Goal: Communication & Community: Answer question/provide support

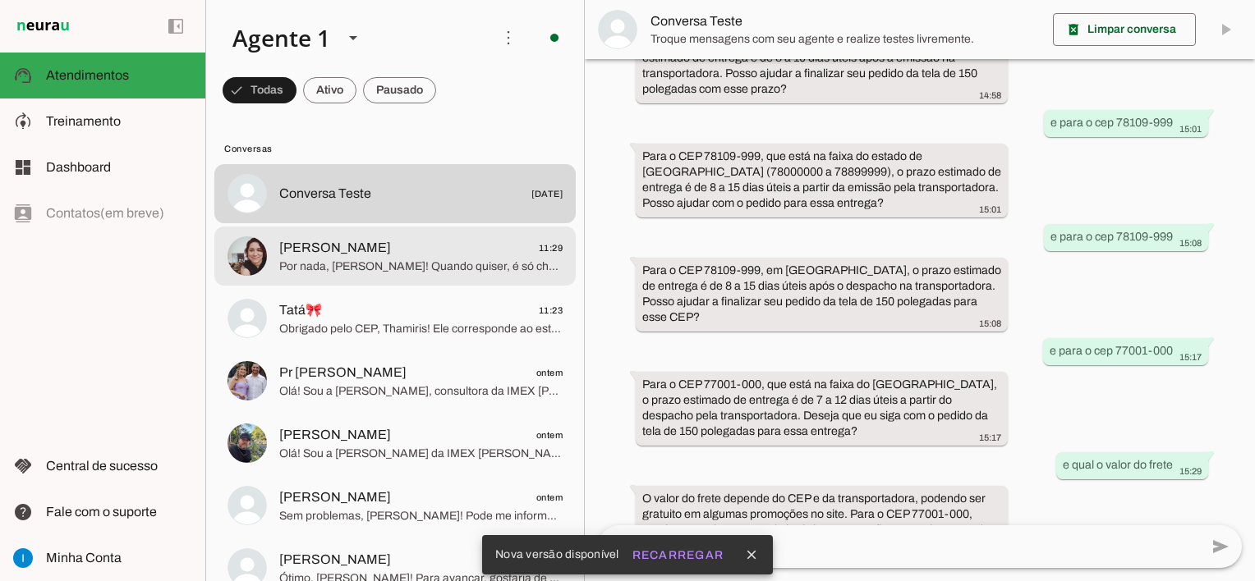
scroll to position [164, 0]
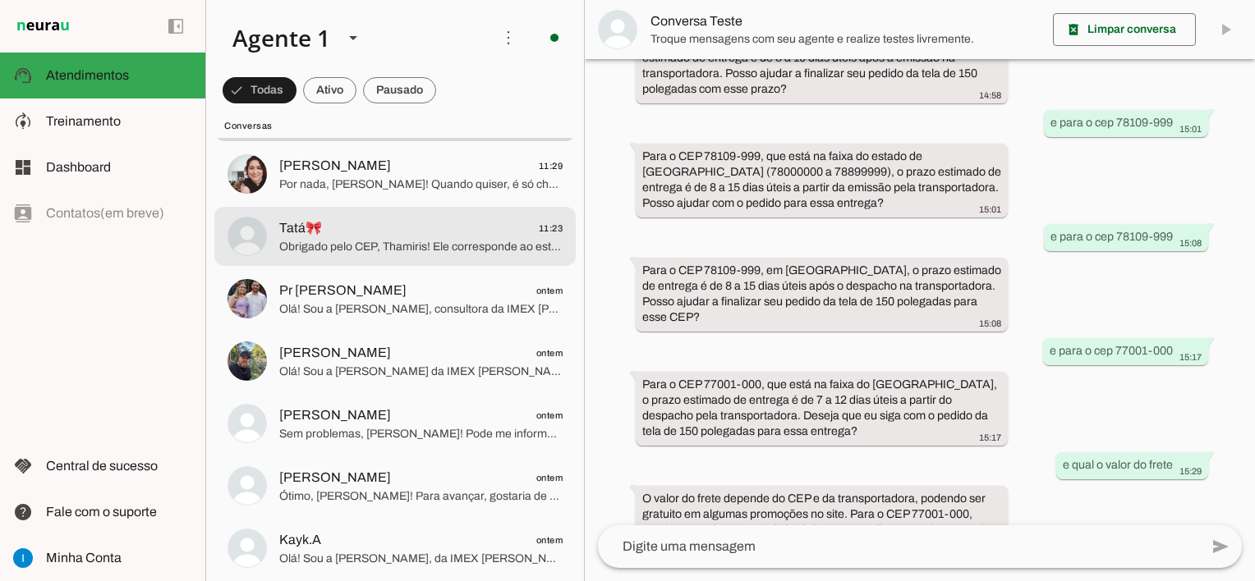
click at [416, 248] on span "Obrigado pelo CEP, Thamiris! Ele corresponde ao estado de [GEOGRAPHIC_DATA], on…" at bounding box center [420, 247] width 283 height 16
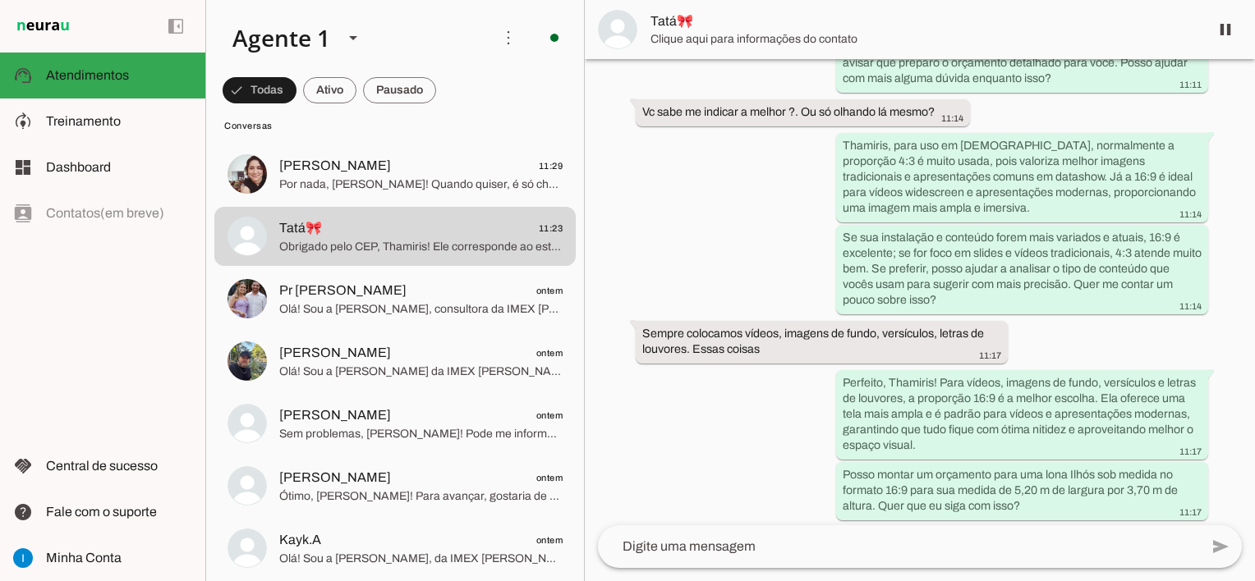
scroll to position [829, 0]
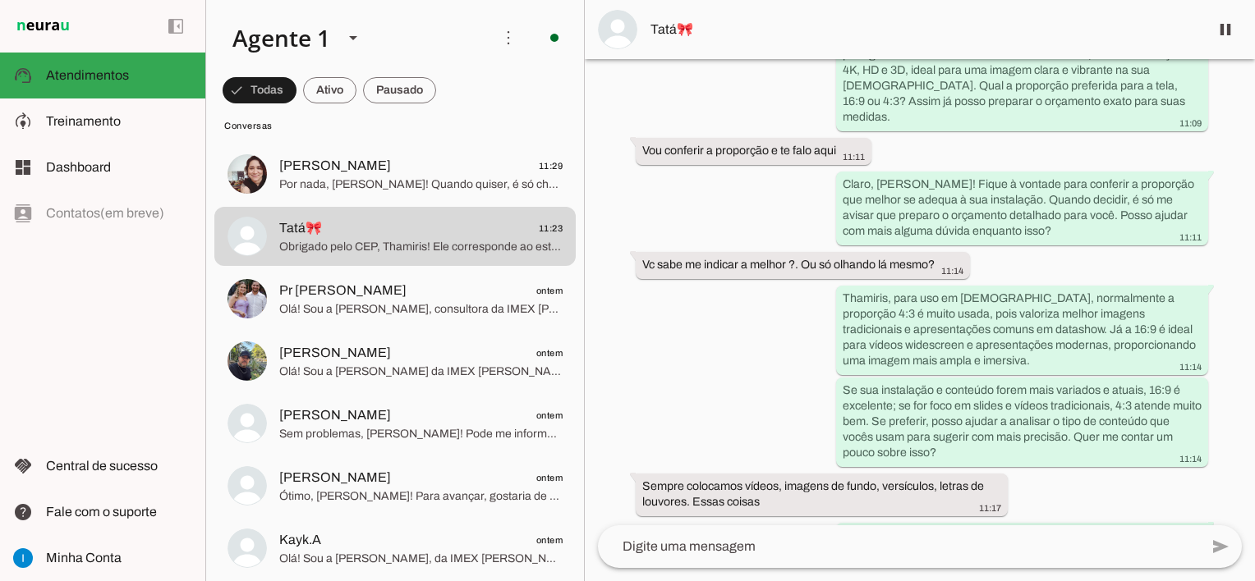
click at [677, 30] on span "Tatá🎀" at bounding box center [922, 30] width 545 height 20
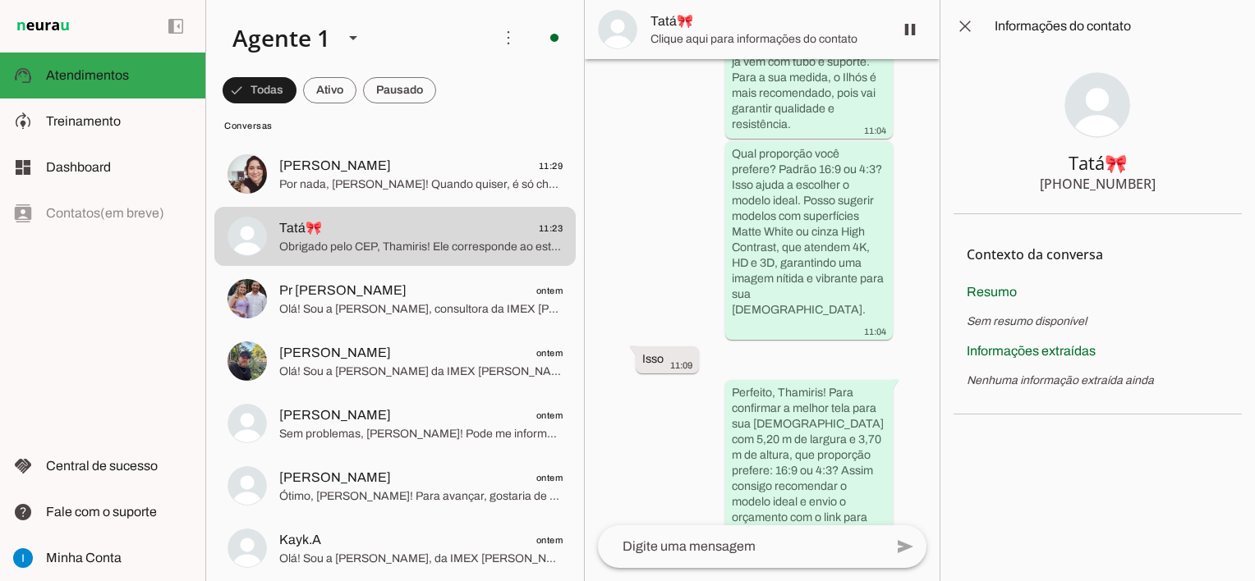
scroll to position [2405, 0]
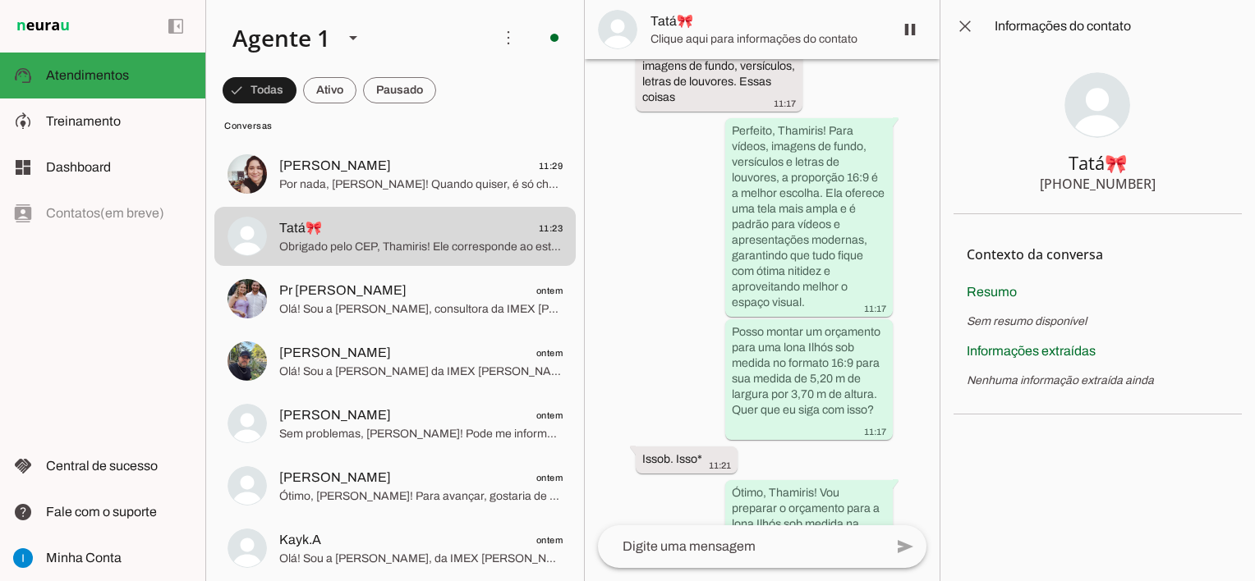
drag, startPoint x: 1162, startPoint y: 186, endPoint x: 1075, endPoint y: 186, distance: 87.1
click at [1075, 186] on section "Tatá🎀 [PHONE_NUMBER]" at bounding box center [1097, 134] width 288 height 162
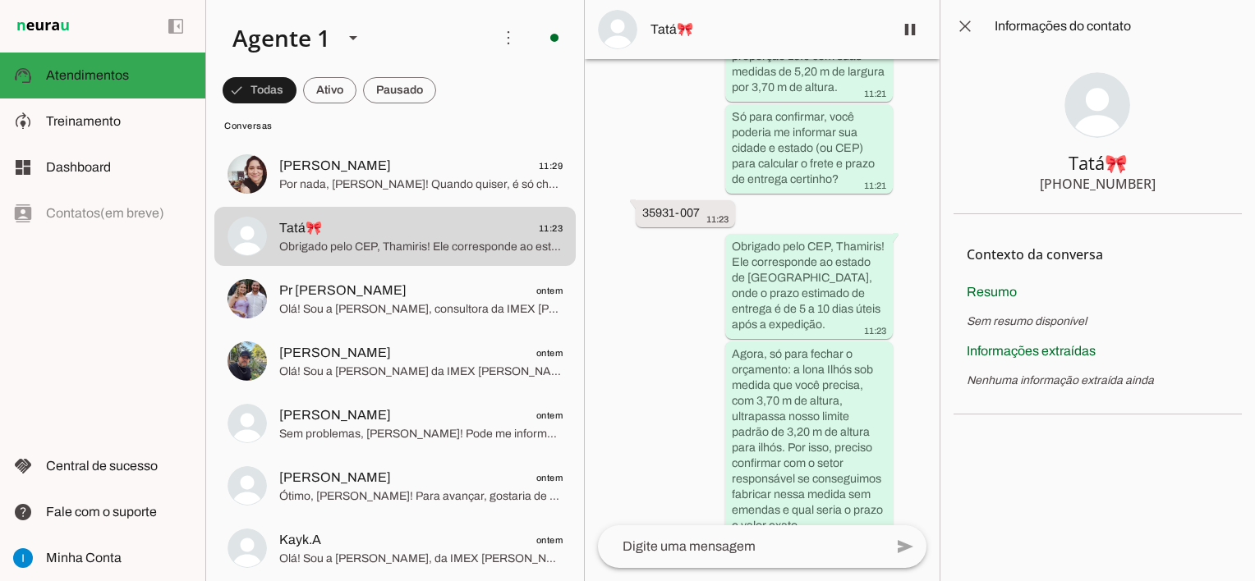
scroll to position [2897, 0]
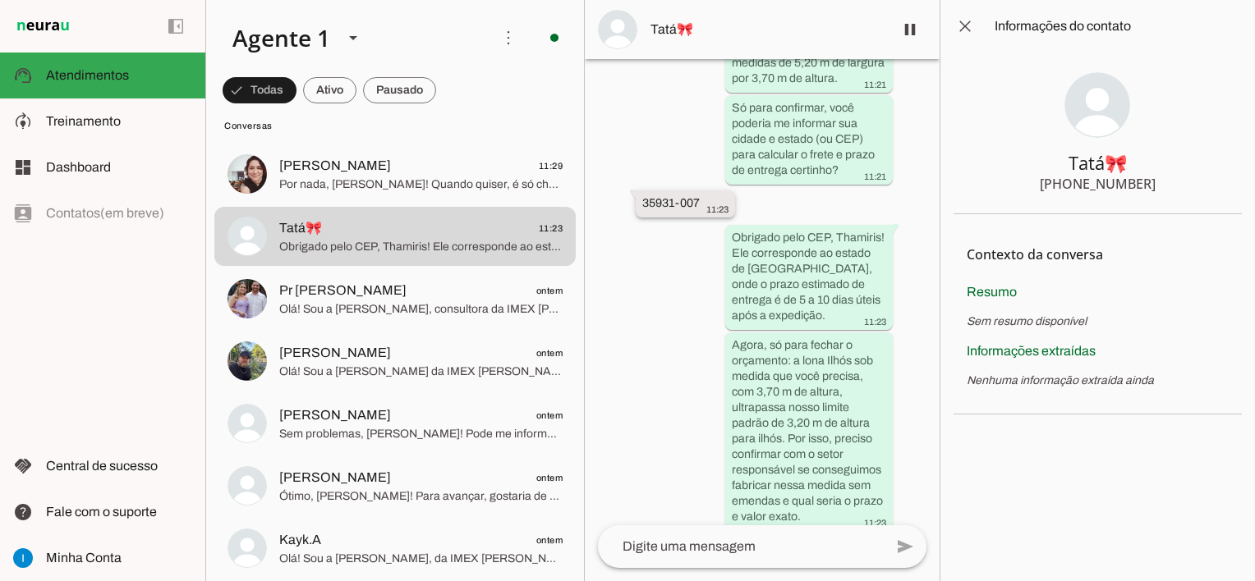
drag, startPoint x: 641, startPoint y: 79, endPoint x: 700, endPoint y: 76, distance: 59.2
click at [700, 191] on whatsapp-message-bubble "35931-007 11:23" at bounding box center [685, 204] width 99 height 27
click at [967, 25] on span at bounding box center [964, 26] width 39 height 39
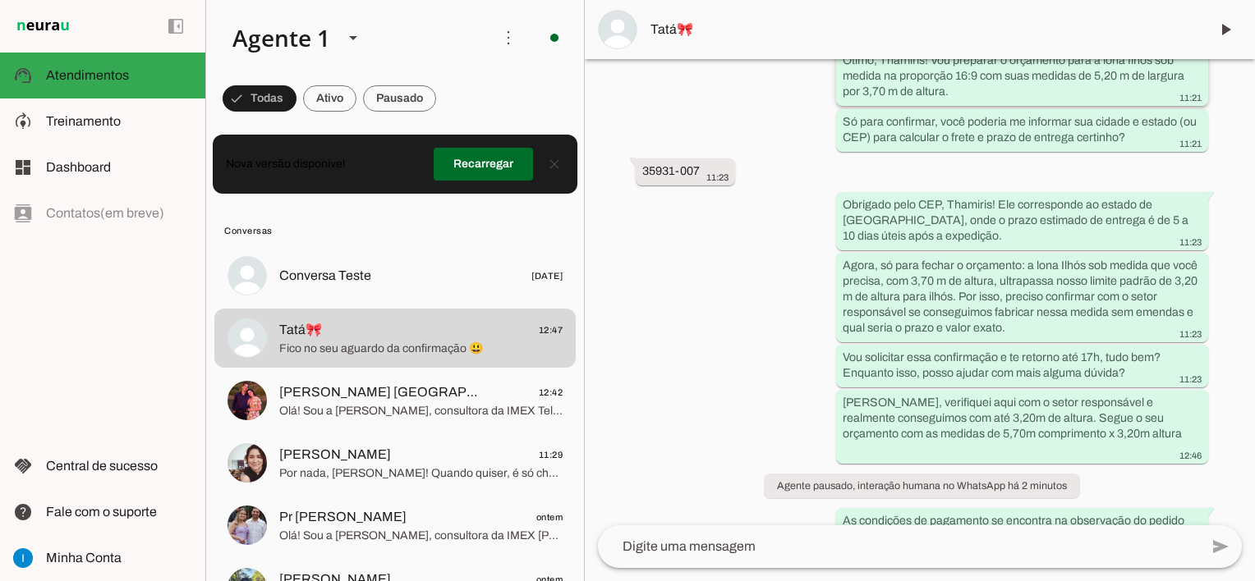
scroll to position [1500, 0]
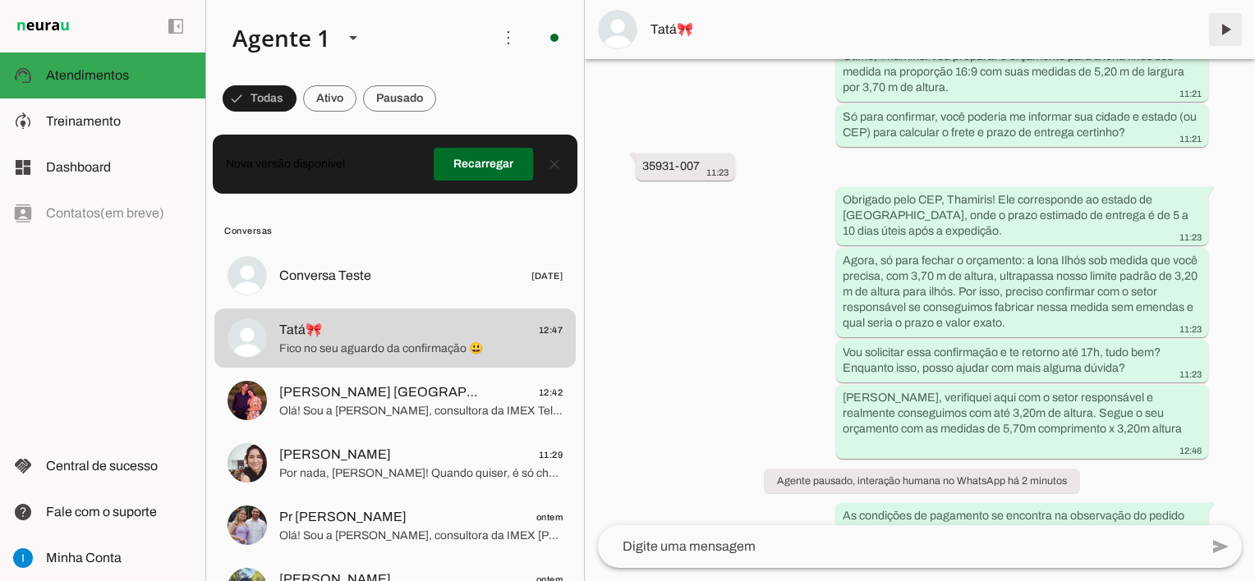
click at [1225, 36] on span at bounding box center [1225, 29] width 39 height 39
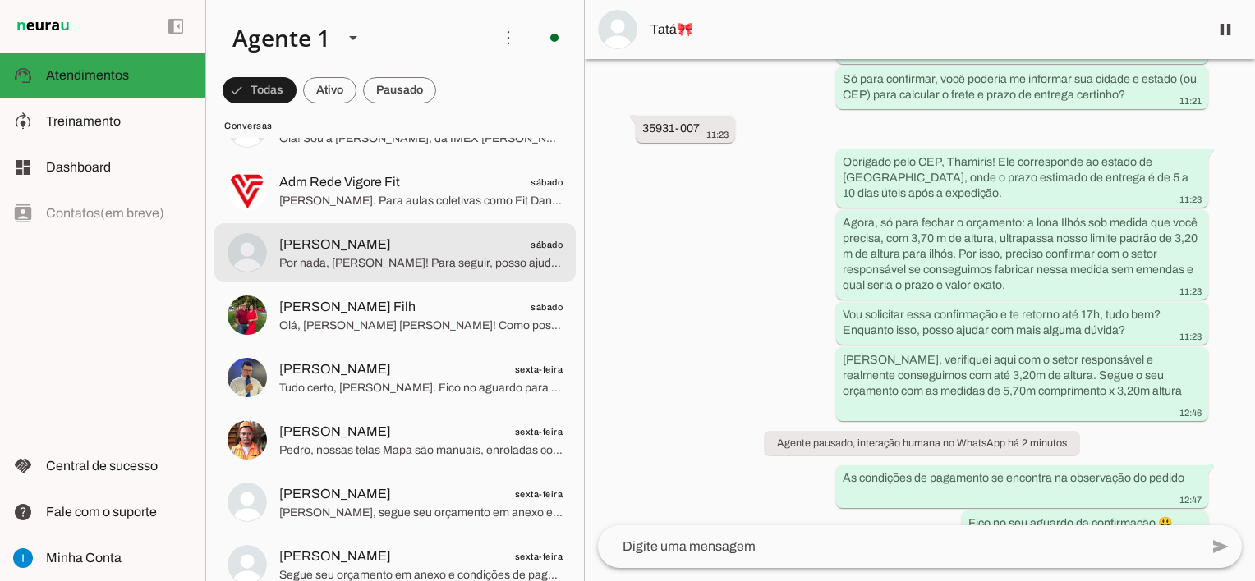
scroll to position [657, 0]
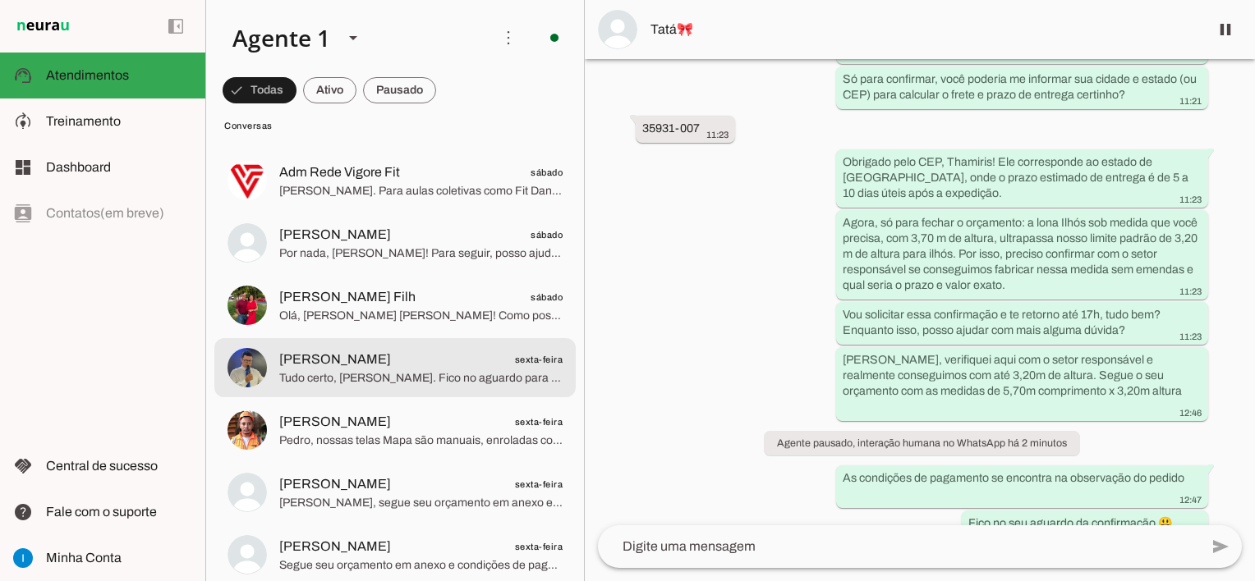
click at [419, 366] on span "[PERSON_NAME] sexta-feira" at bounding box center [420, 360] width 283 height 21
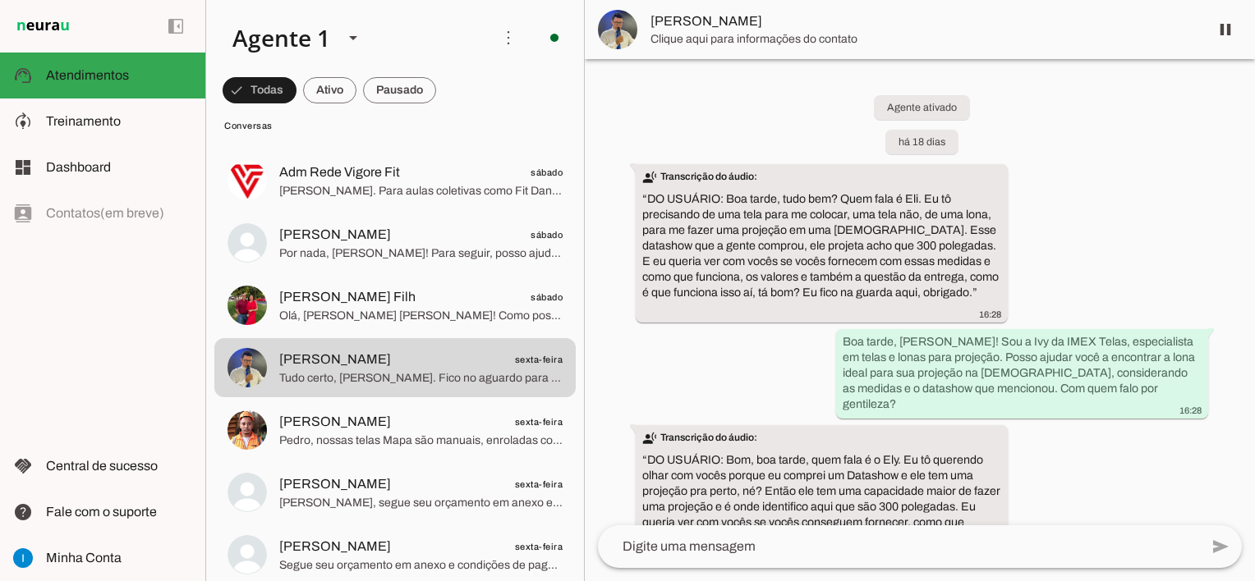
scroll to position [7098, 0]
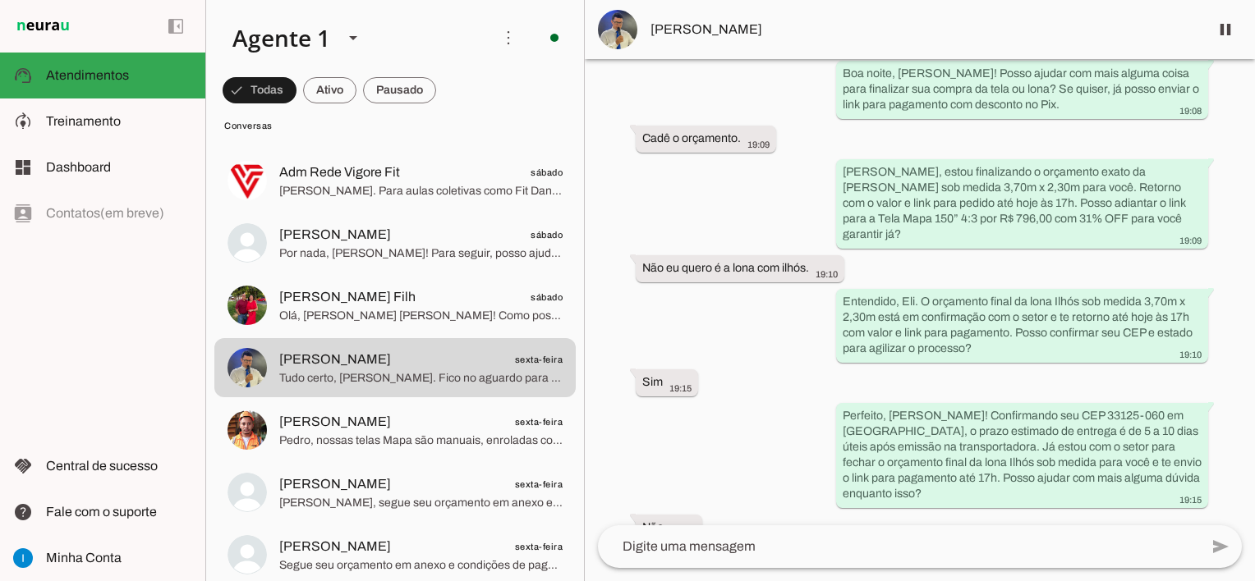
click at [683, 32] on span "[PERSON_NAME]" at bounding box center [922, 30] width 545 height 20
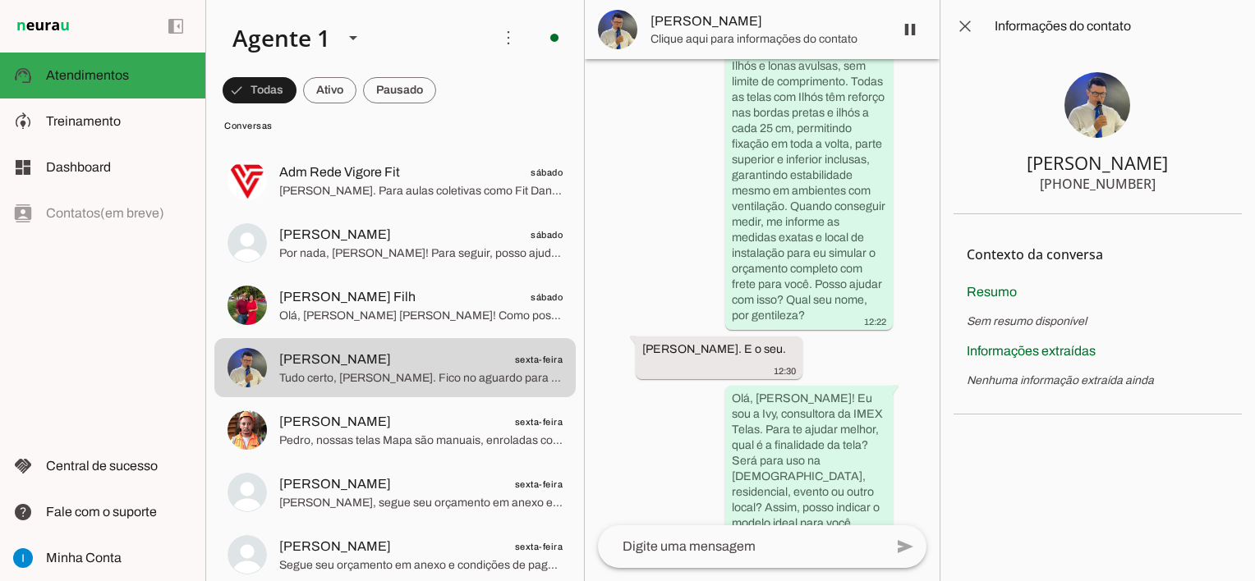
scroll to position [13980, 0]
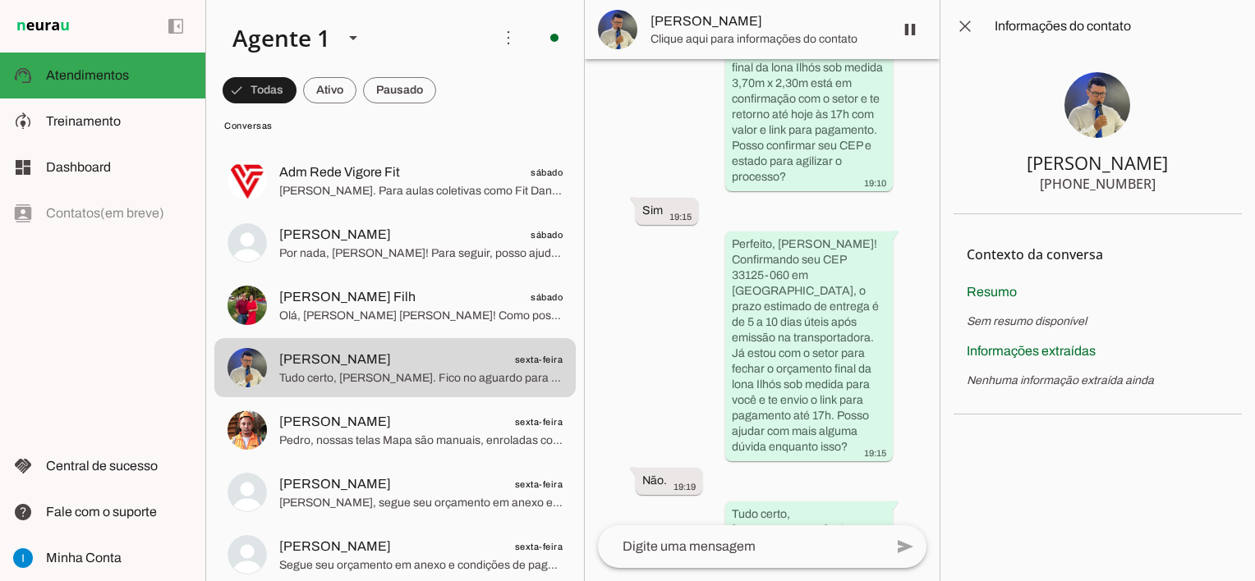
drag, startPoint x: 1160, startPoint y: 171, endPoint x: 1057, endPoint y: 166, distance: 103.6
click at [1057, 166] on section "[PERSON_NAME] [PHONE_NUMBER]" at bounding box center [1097, 134] width 288 height 162
click at [960, 33] on span at bounding box center [964, 26] width 39 height 39
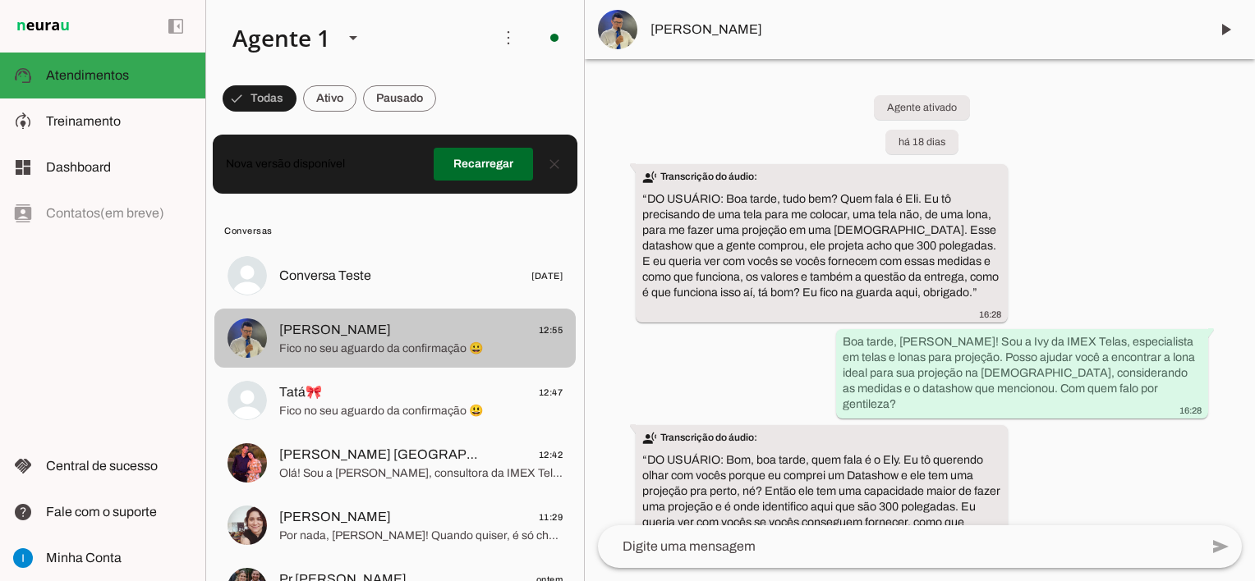
click at [393, 326] on span "[PERSON_NAME] 12:55" at bounding box center [420, 330] width 283 height 21
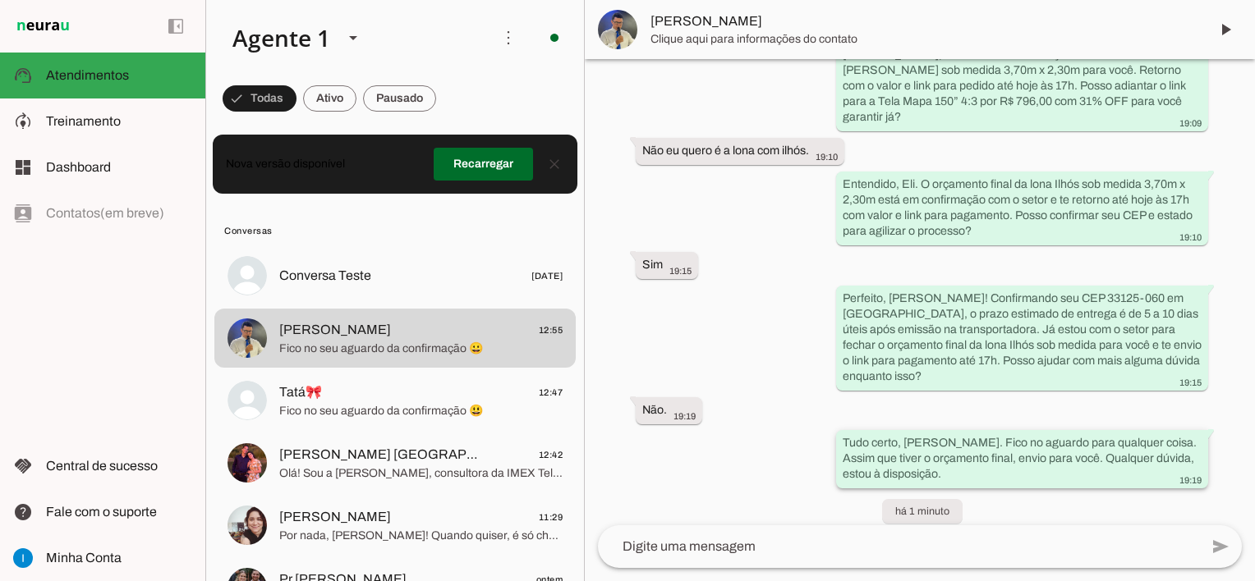
scroll to position [7257, 0]
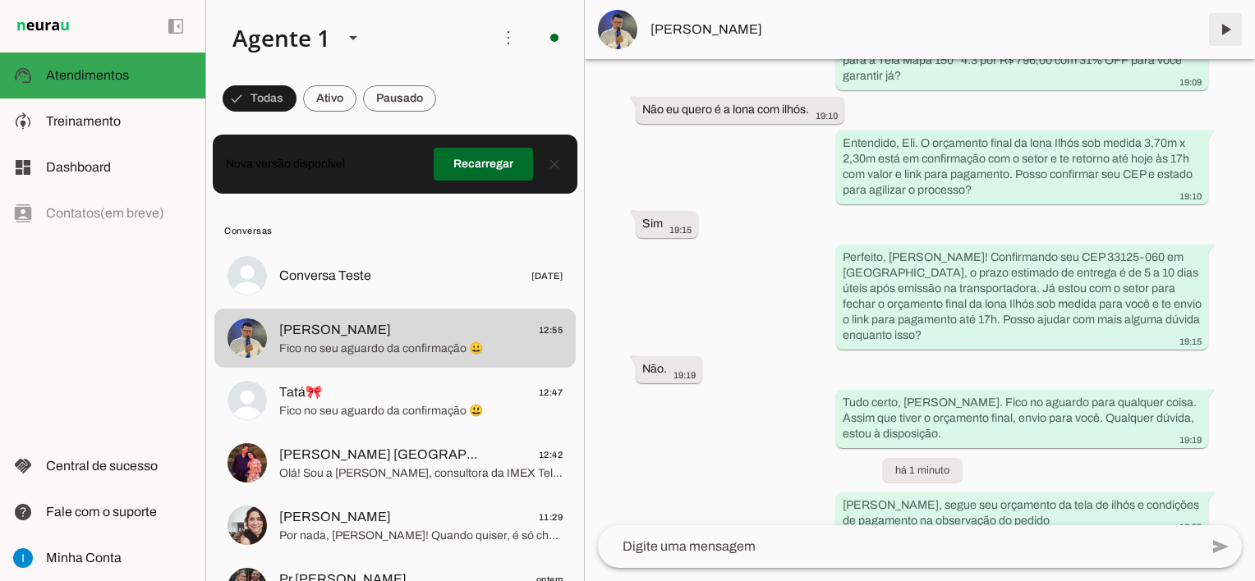
click at [1222, 37] on span at bounding box center [1225, 29] width 39 height 39
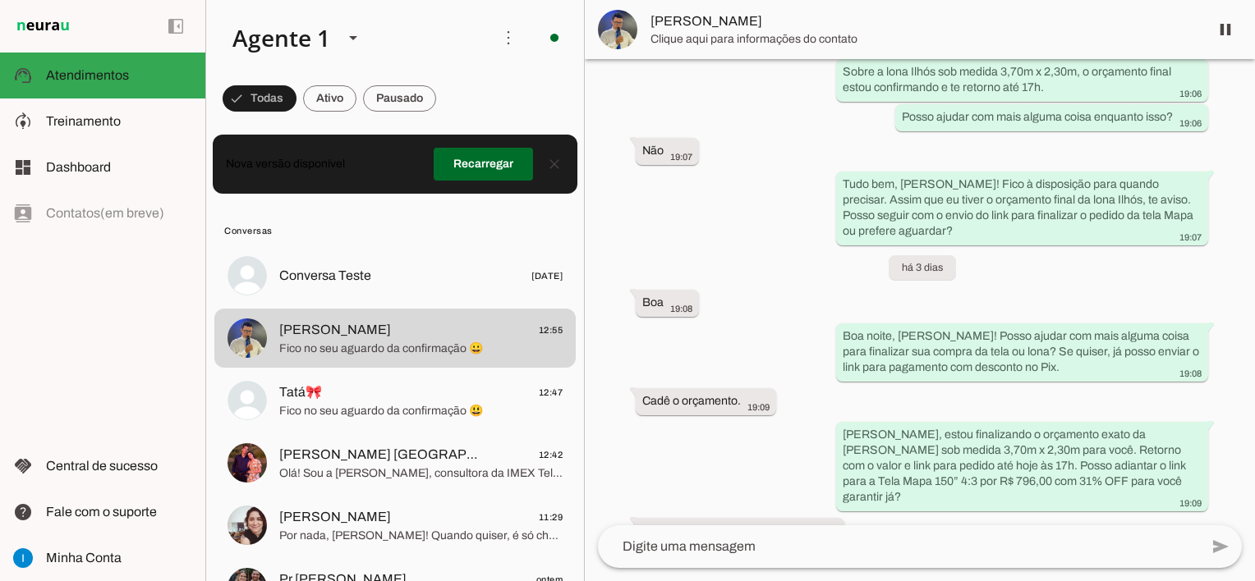
scroll to position [7295, 0]
